Goal: Information Seeking & Learning: Check status

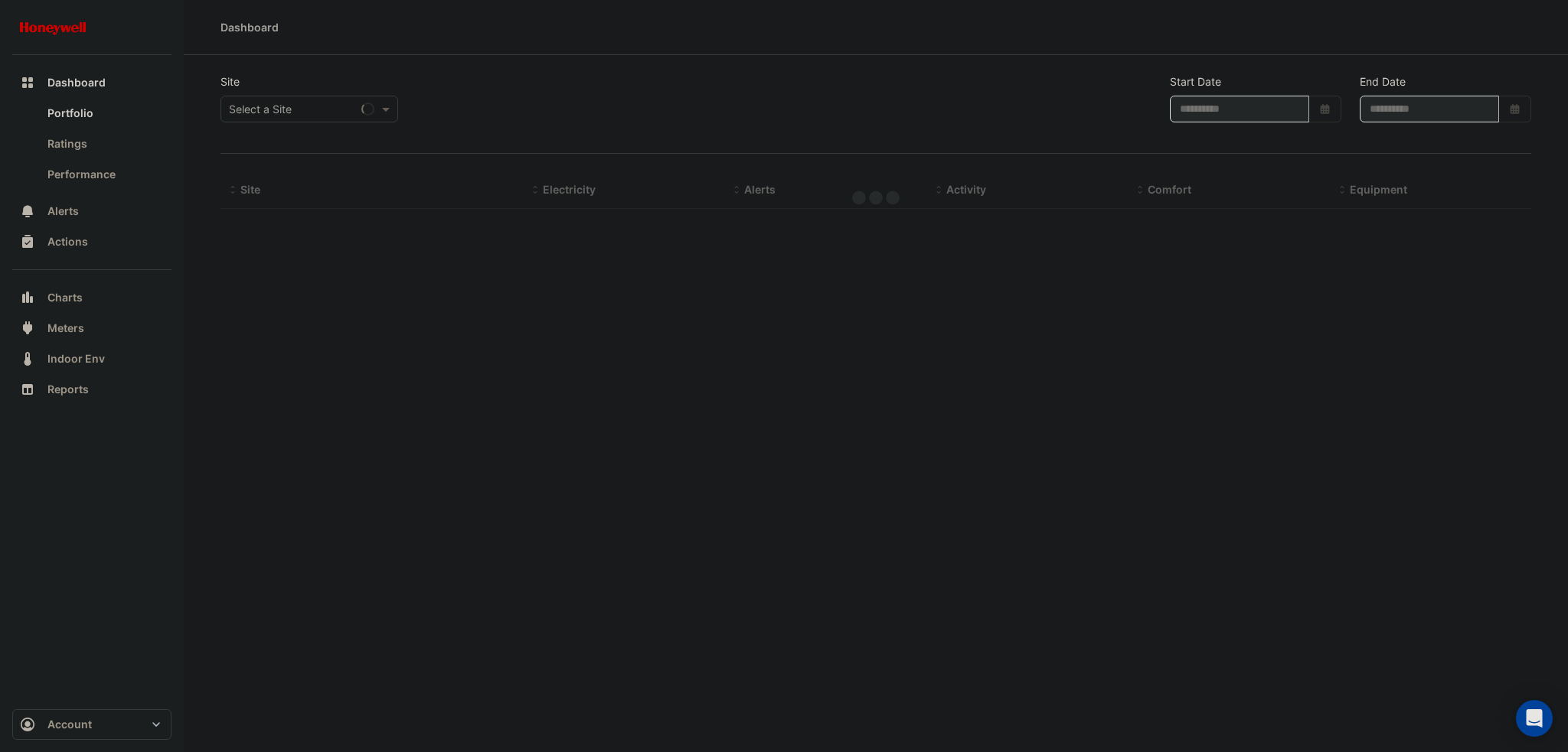
type input "**********"
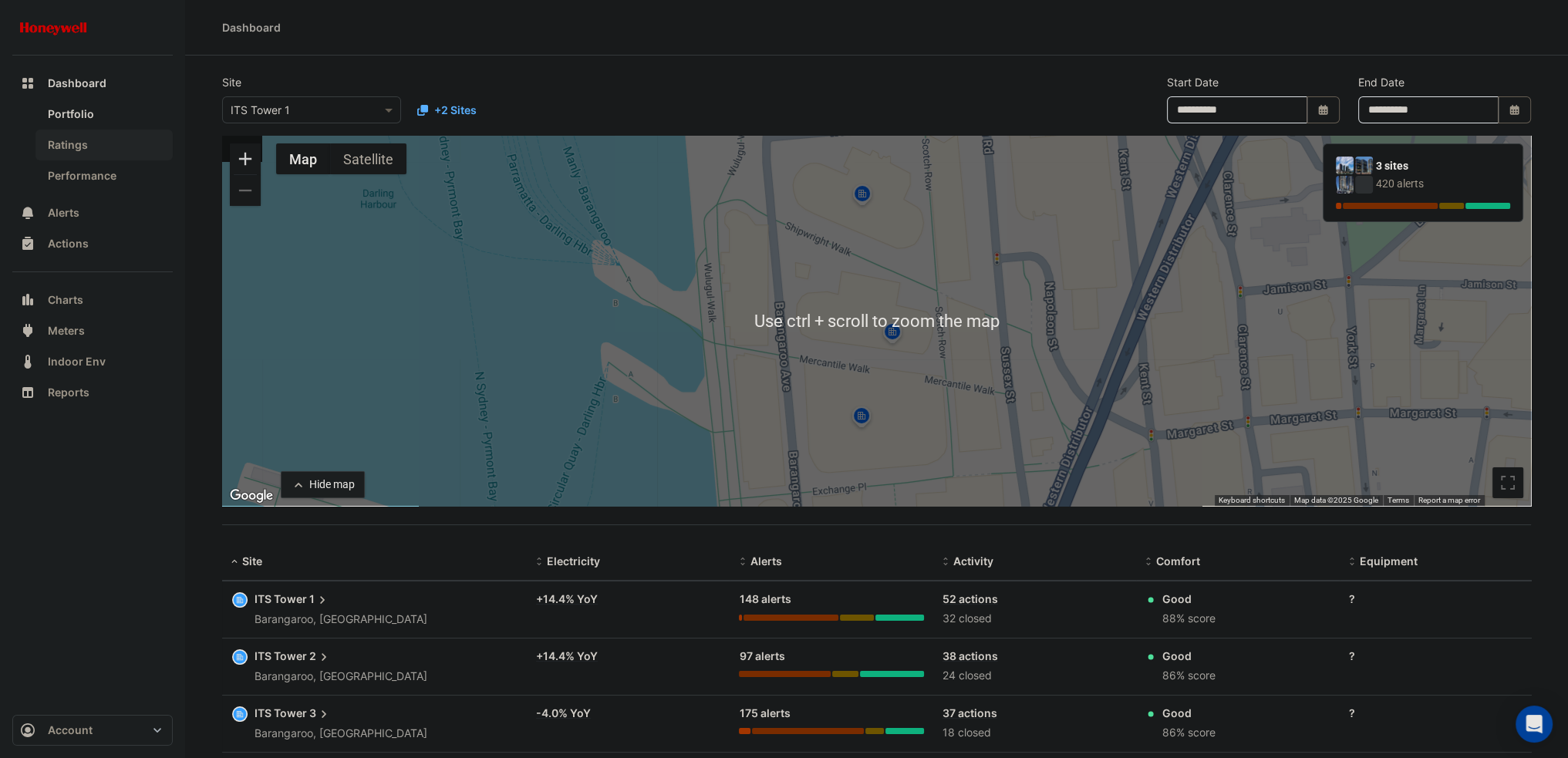
click at [120, 132] on link "Ratings" at bounding box center [104, 145] width 137 height 31
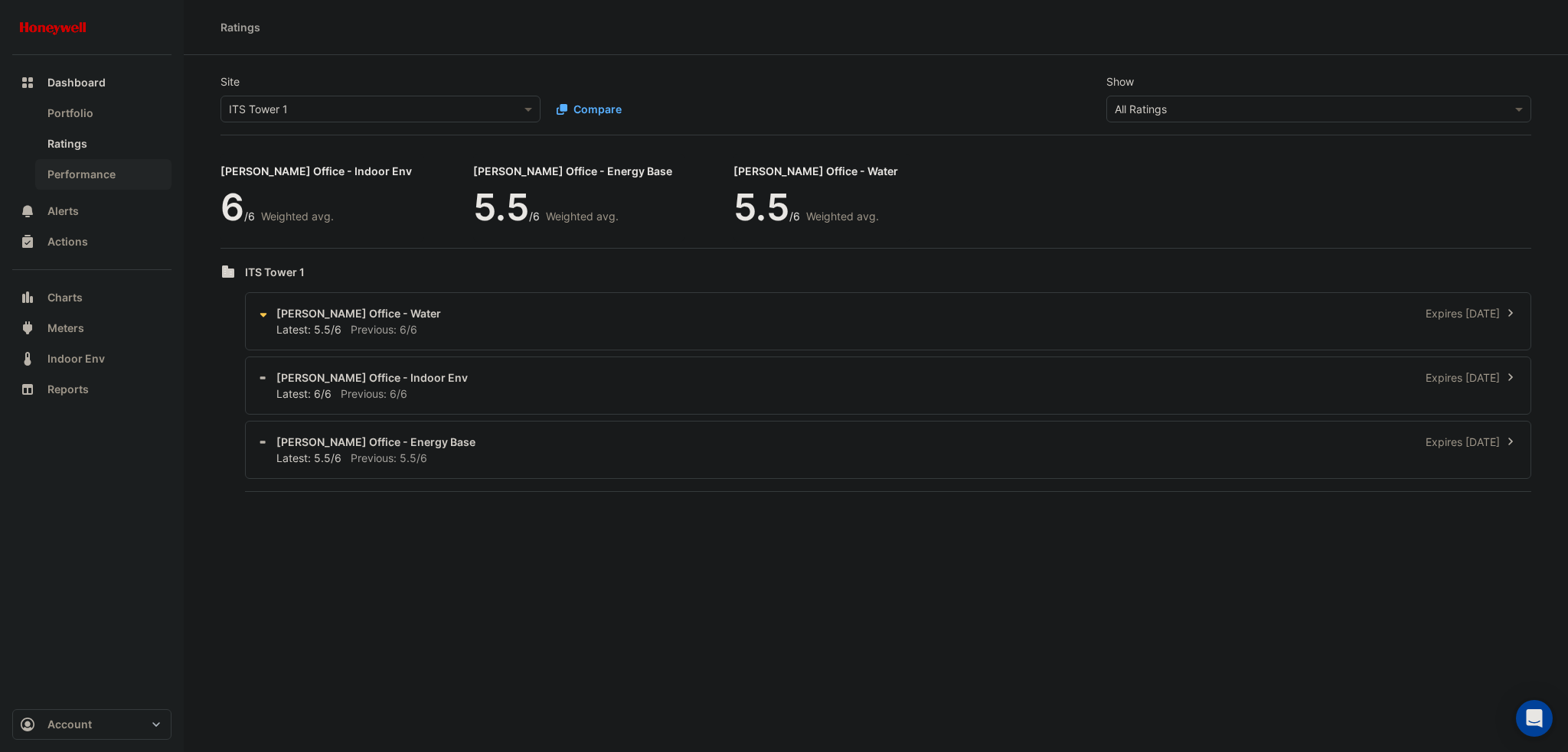
click at [118, 169] on link "Performance" at bounding box center [103, 174] width 136 height 31
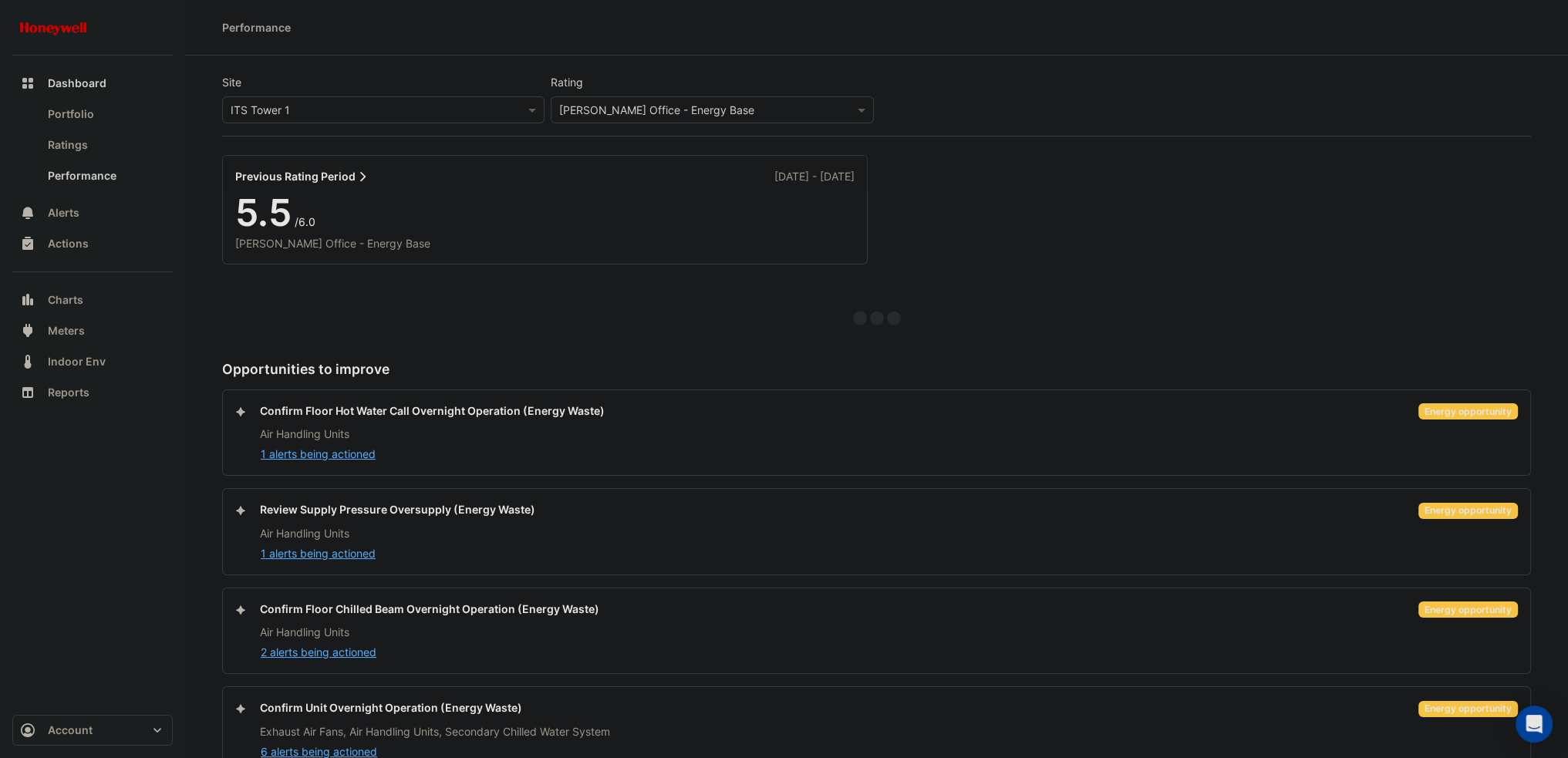
click at [346, 175] on link "Previous Rating Period" at bounding box center [302, 176] width 134 height 16
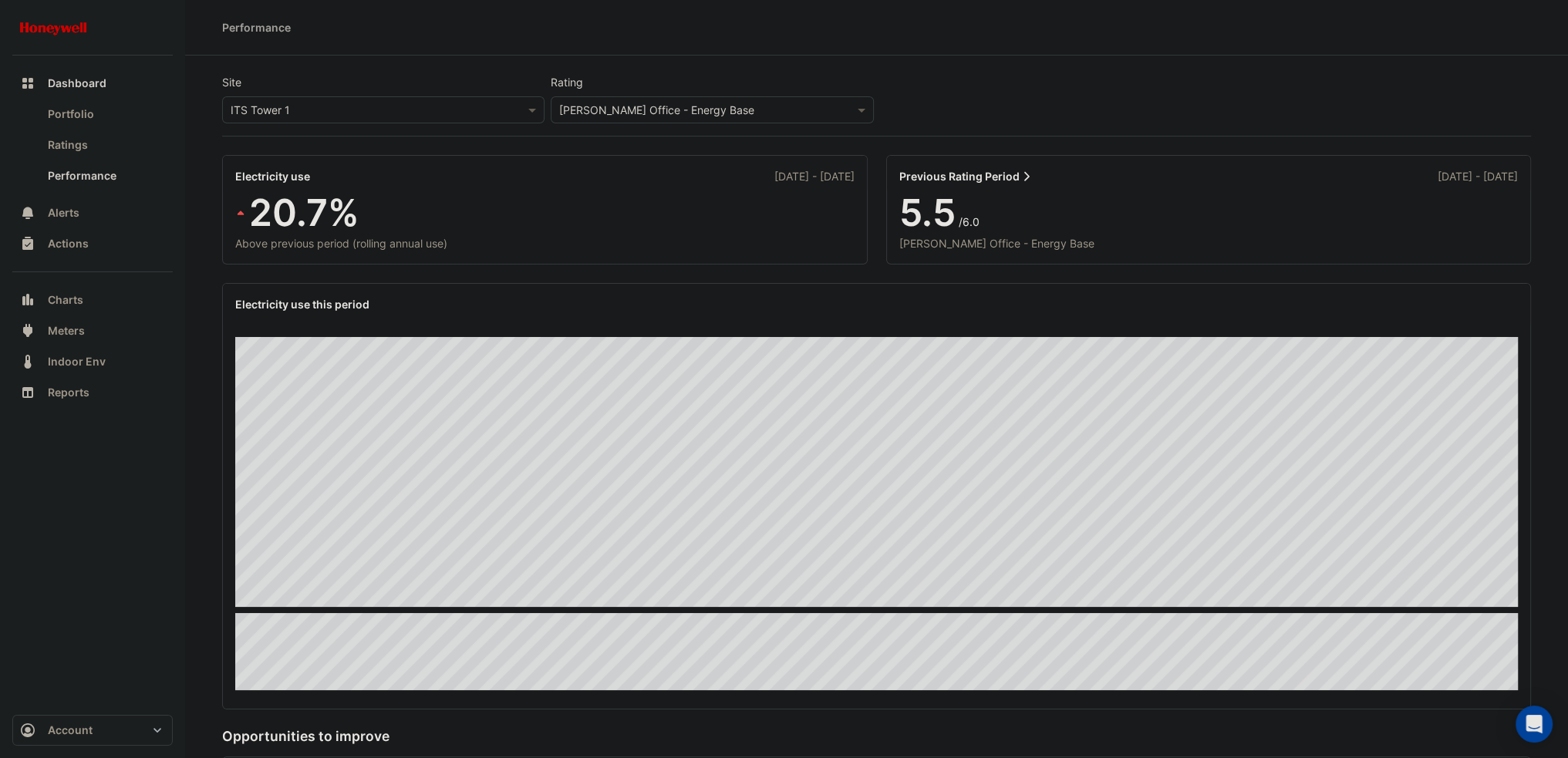
click at [509, 115] on div at bounding box center [383, 110] width 321 height 18
click at [272, 166] on span "ITS Tower 2" at bounding box center [265, 166] width 60 height 13
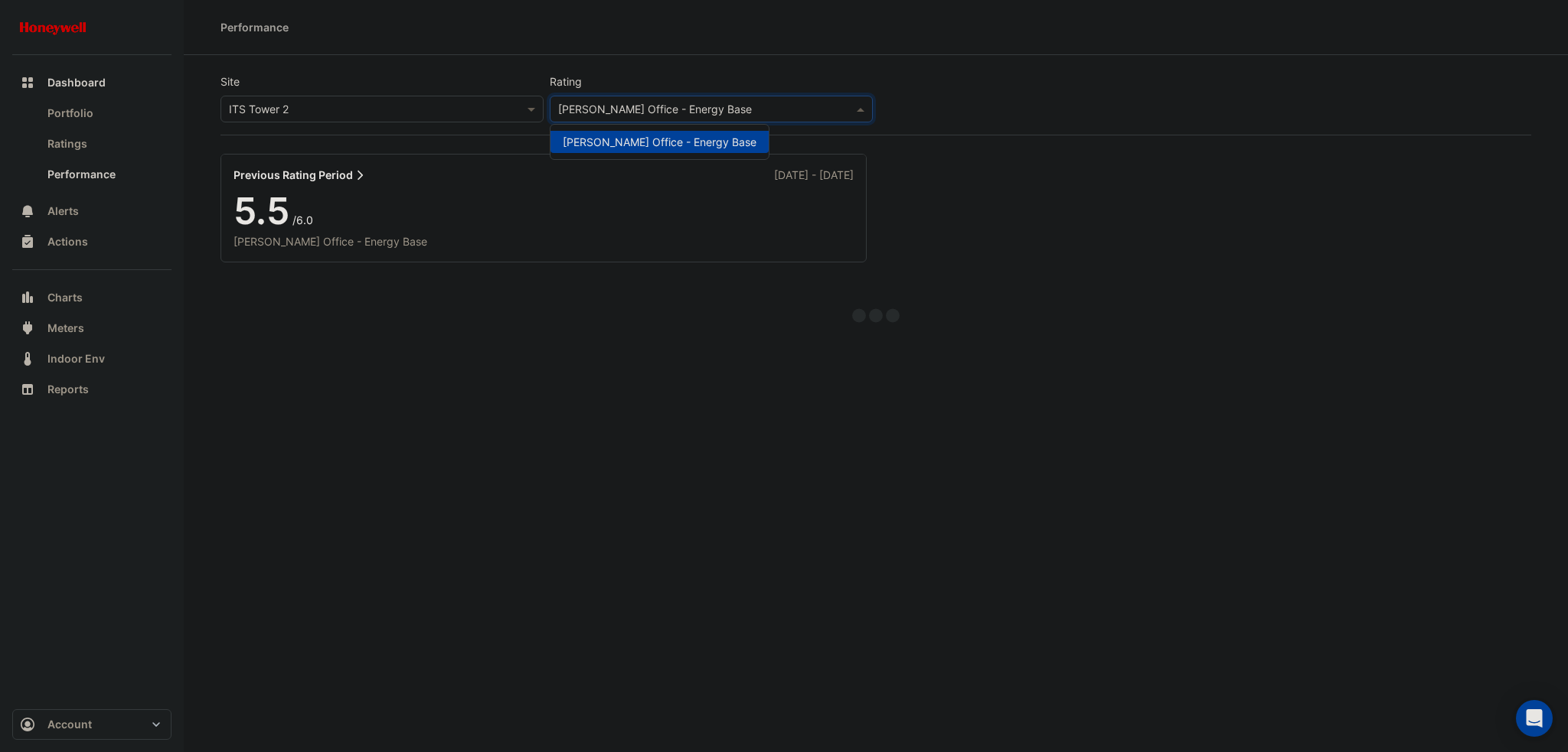
click at [652, 109] on input "text" at bounding box center [696, 110] width 276 height 16
click at [389, 177] on div "Previous Rating Period [DATE] - [DATE]" at bounding box center [543, 174] width 620 height 16
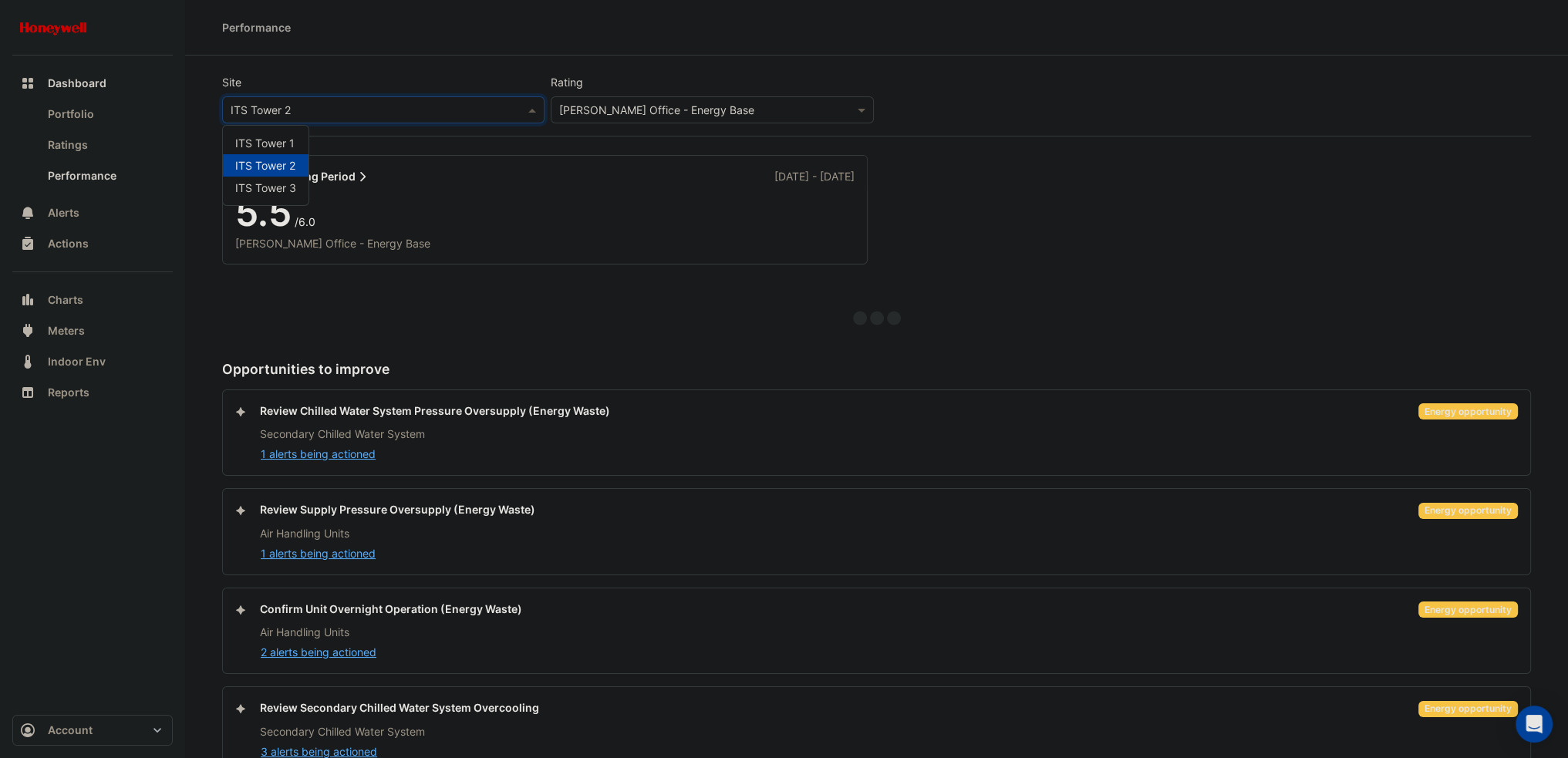
click at [416, 123] on div "× ITS Tower 2" at bounding box center [383, 110] width 322 height 27
click at [295, 183] on span "ITS Tower 3" at bounding box center [265, 188] width 61 height 13
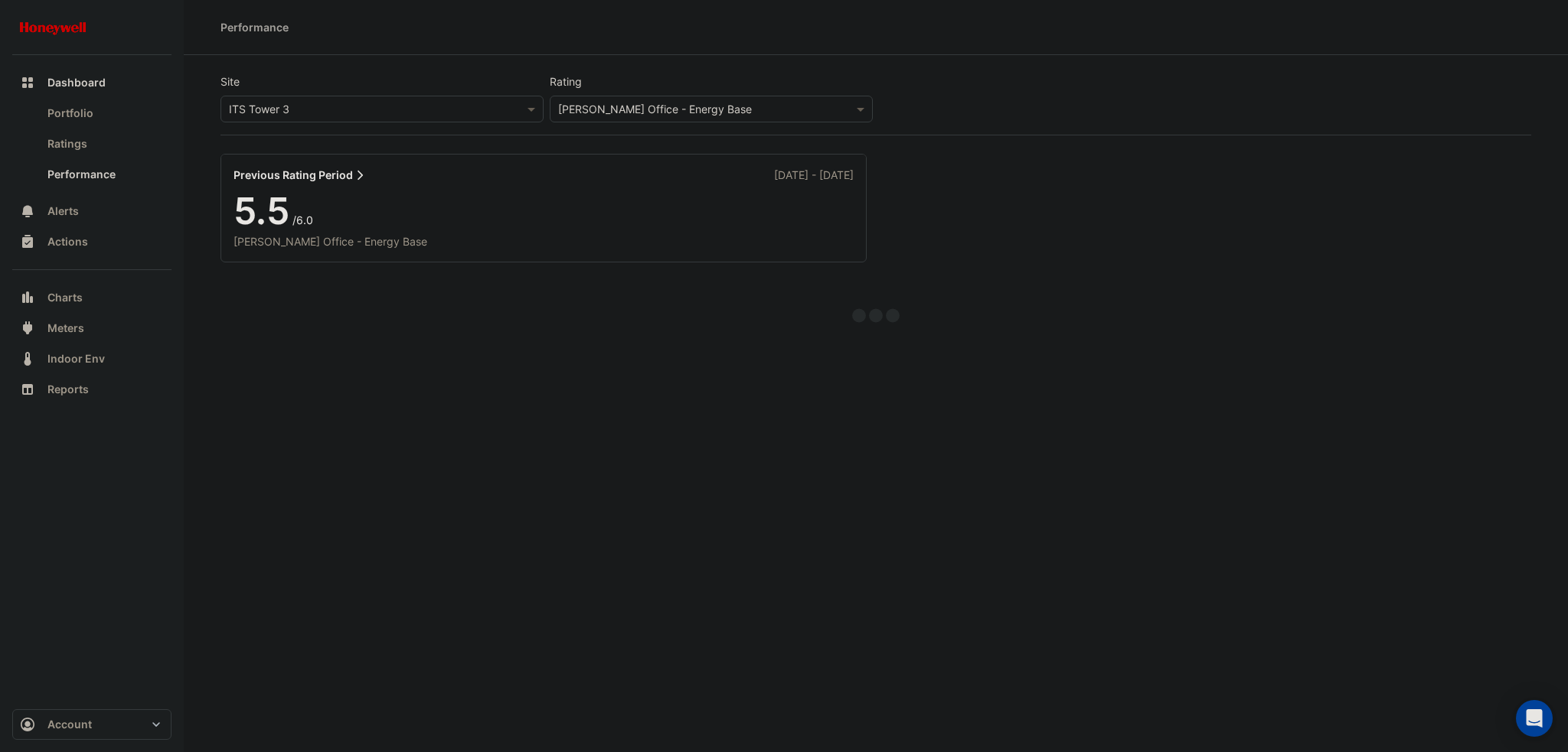
click at [338, 177] on link "Previous Rating Period" at bounding box center [300, 174] width 133 height 16
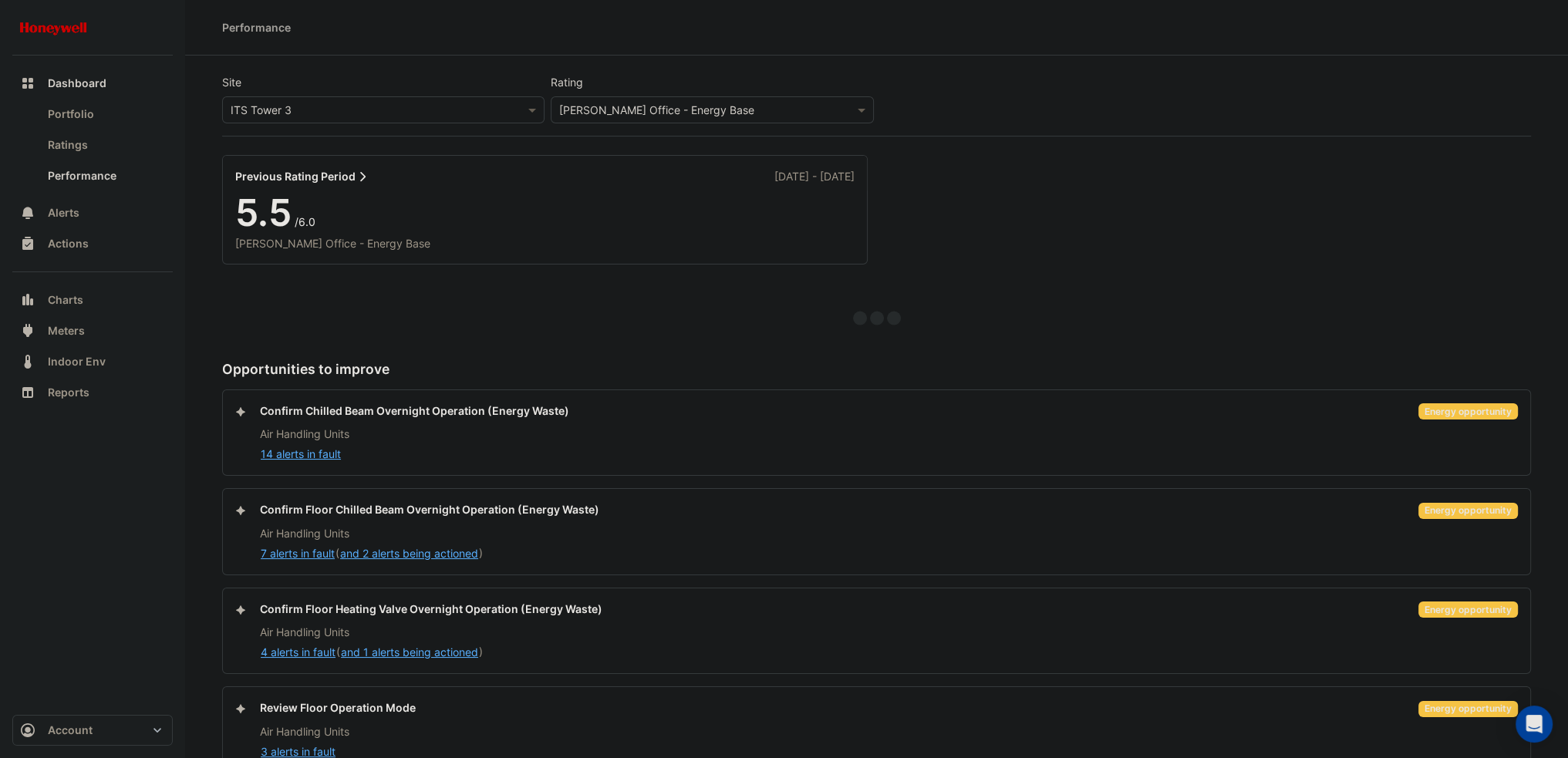
click at [364, 111] on input "text" at bounding box center [368, 110] width 274 height 16
click at [293, 166] on span "ITS Tower 2" at bounding box center [265, 166] width 60 height 13
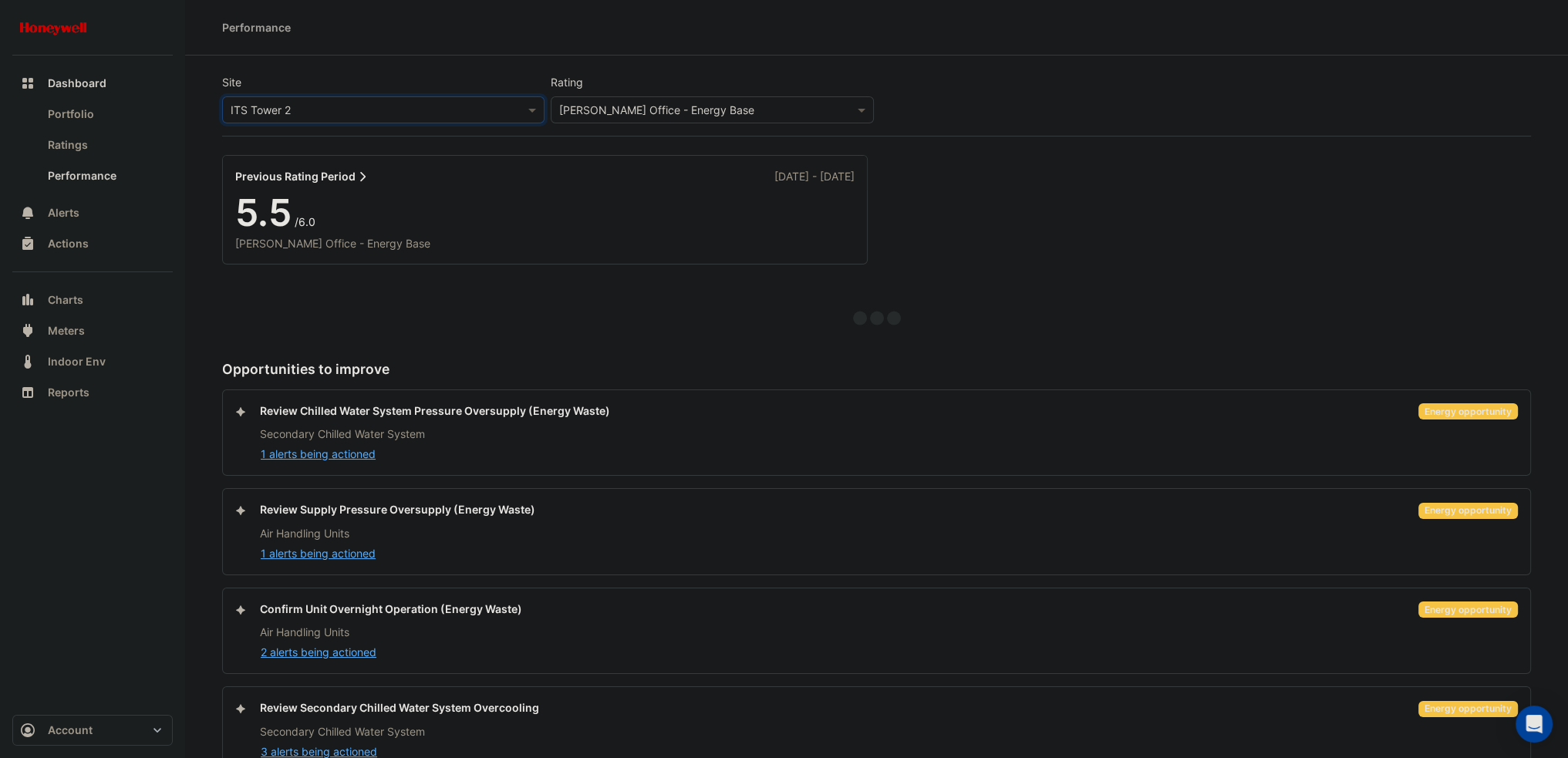
click at [341, 178] on link "Previous Rating Period" at bounding box center [302, 176] width 134 height 16
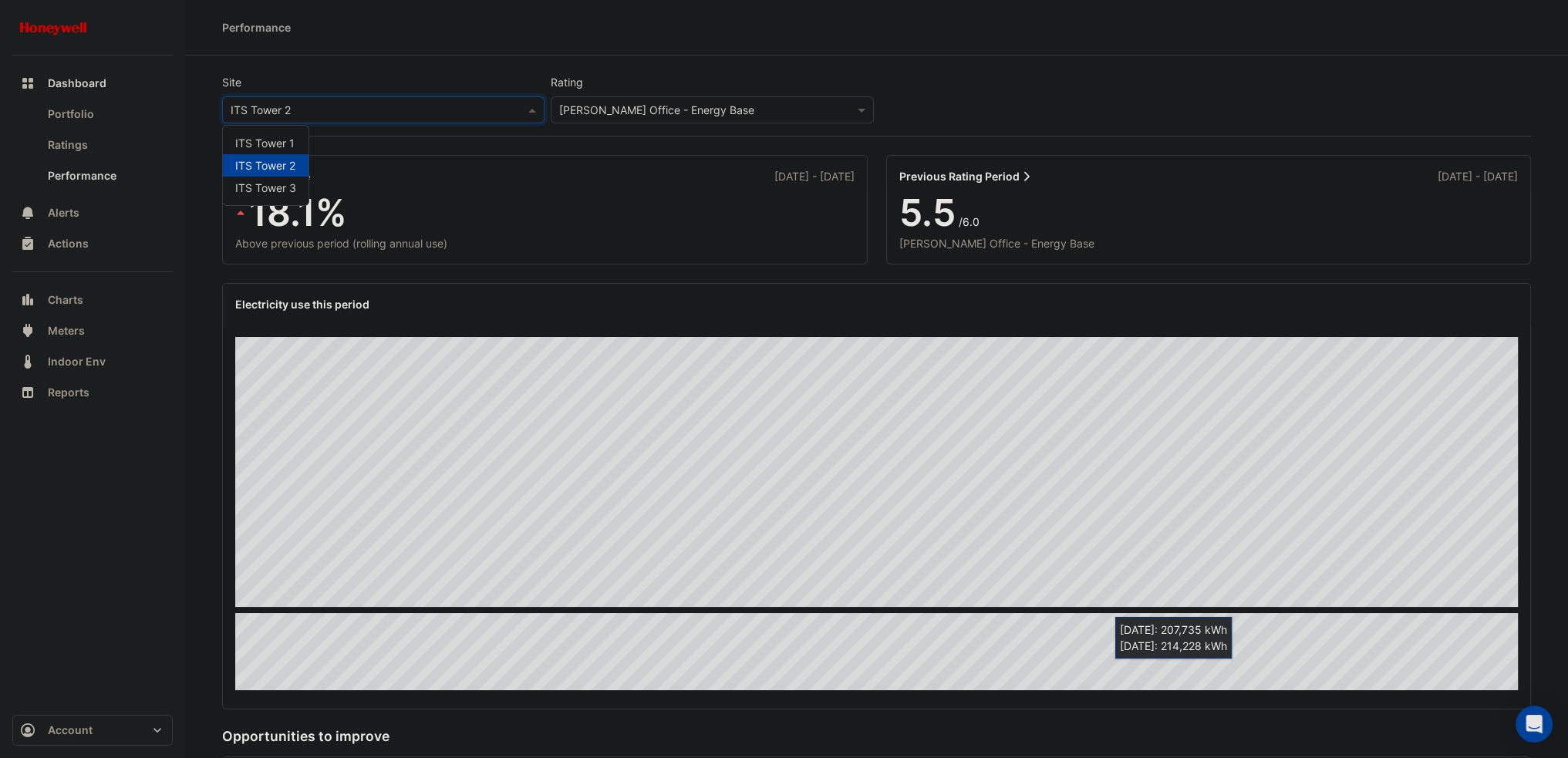
click at [433, 108] on input "text" at bounding box center [368, 110] width 274 height 16
click at [273, 182] on span "ITS Tower 3" at bounding box center [265, 188] width 61 height 13
